Goal: Information Seeking & Learning: Learn about a topic

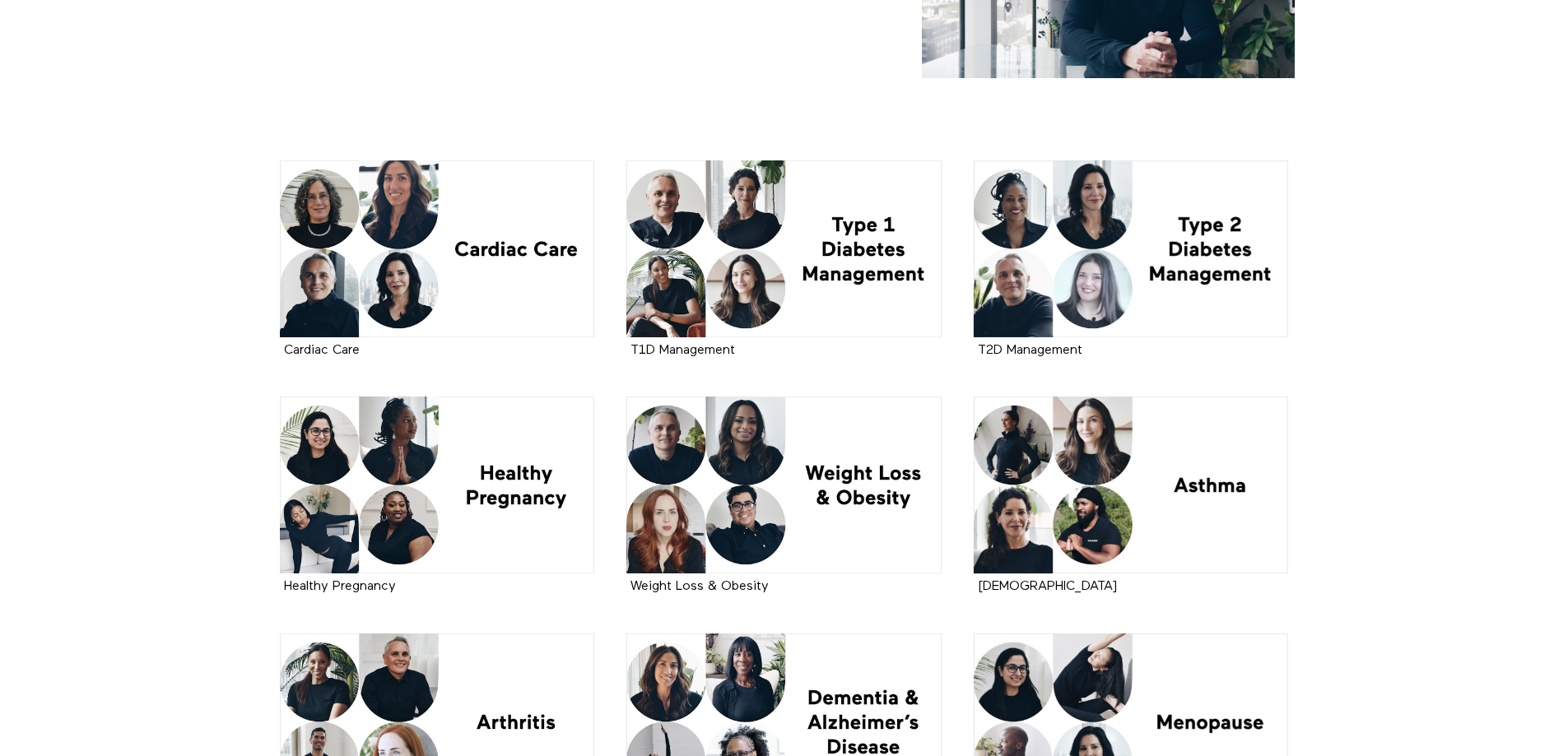
scroll to position [247, 0]
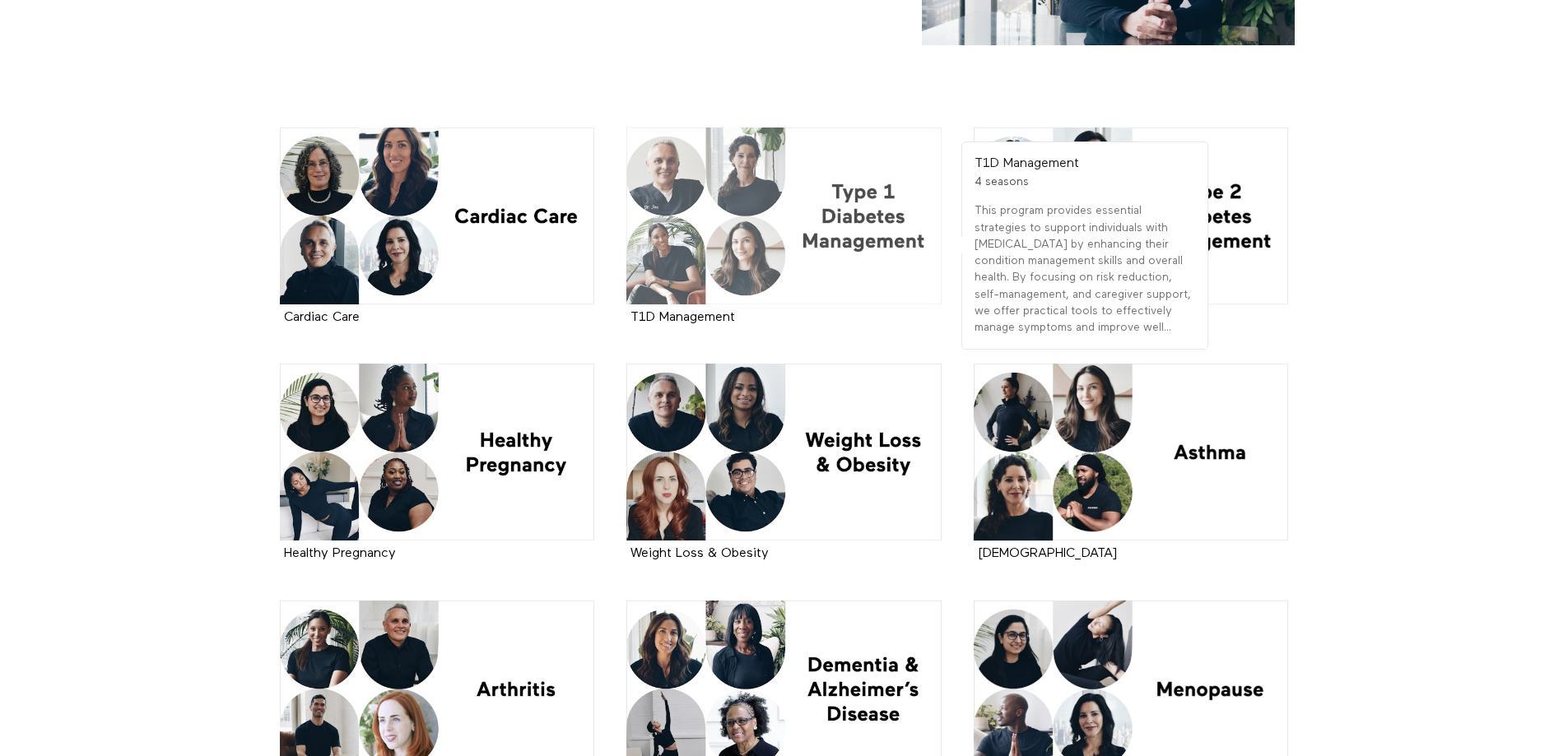
click at [850, 241] on div at bounding box center [784, 216] width 315 height 177
